Goal: Find specific page/section: Find specific page/section

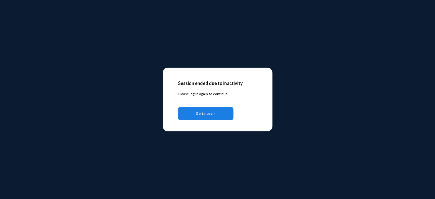
click at [214, 114] on span "Go to Login" at bounding box center [206, 113] width 20 height 9
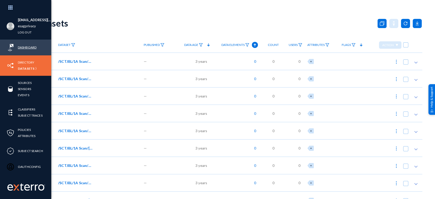
click at [27, 48] on link "Dashboard" at bounding box center [27, 47] width 19 height 6
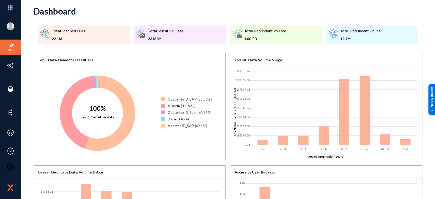
scroll to position [26, 0]
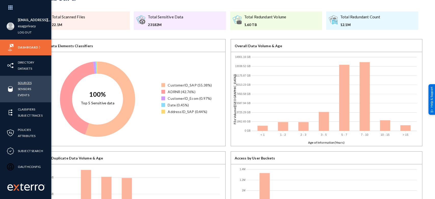
click at [26, 81] on link "Sources" at bounding box center [25, 83] width 14 height 6
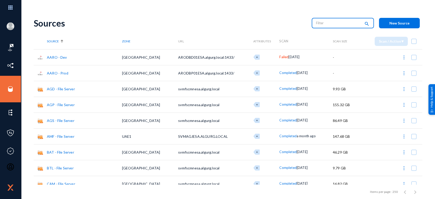
click at [326, 23] on input "text" at bounding box center [338, 23] width 45 height 8
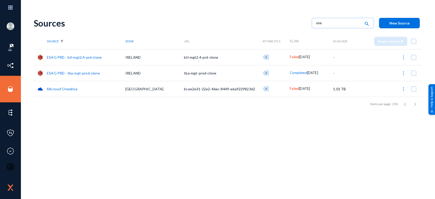
click at [290, 89] on span "Failed" at bounding box center [294, 88] width 9 height 4
click at [324, 142] on div at bounding box center [217, 99] width 435 height 199
click at [290, 55] on span "Failed" at bounding box center [294, 57] width 9 height 4
click at [96, 19] on div at bounding box center [217, 99] width 435 height 199
click at [330, 25] on input "one" at bounding box center [338, 23] width 45 height 8
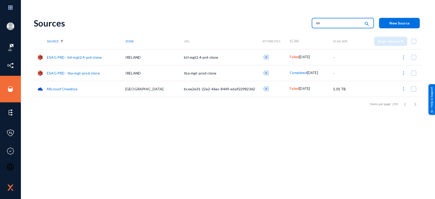
type input "o"
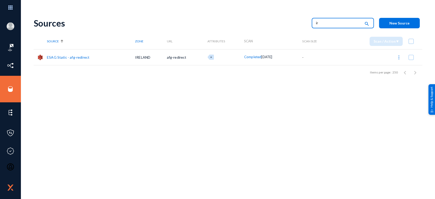
type input "i"
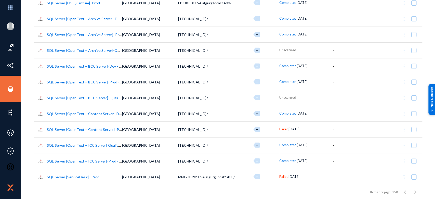
scroll to position [2251, 0]
